Goal: Task Accomplishment & Management: Manage account settings

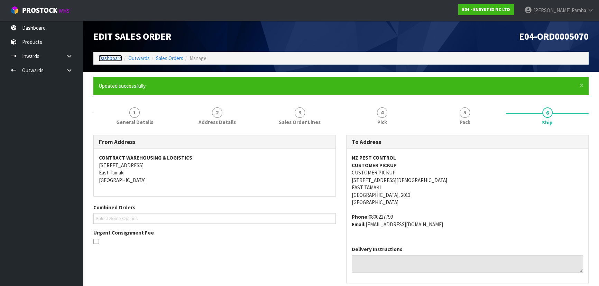
click at [102, 57] on link "Dashboard" at bounding box center [111, 58] width 24 height 7
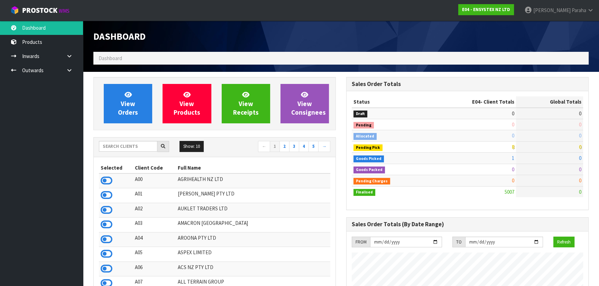
scroll to position [538, 252]
click at [121, 146] on input "text" at bounding box center [128, 146] width 58 height 11
click at [556, 5] on link "[PERSON_NAME]" at bounding box center [559, 10] width 80 height 21
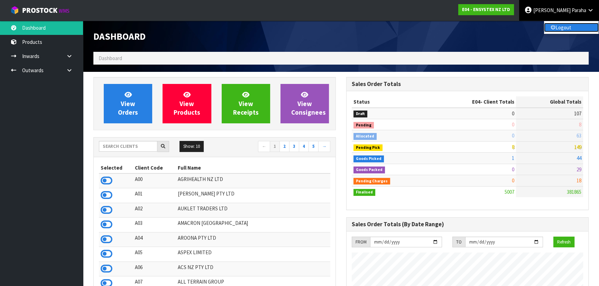
click at [555, 29] on link "Logout" at bounding box center [571, 27] width 55 height 9
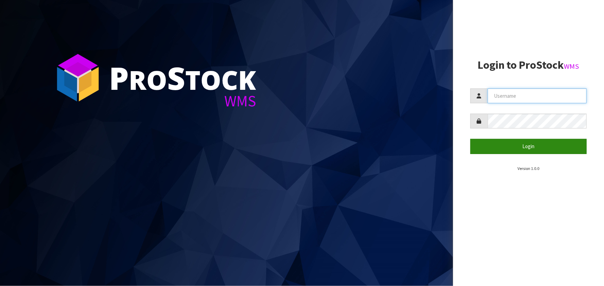
type input "[PERSON_NAME]"
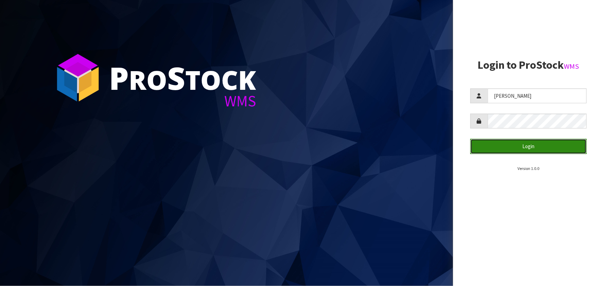
click at [537, 146] on button "Login" at bounding box center [528, 146] width 116 height 15
